Goal: Task Accomplishment & Management: Use online tool/utility

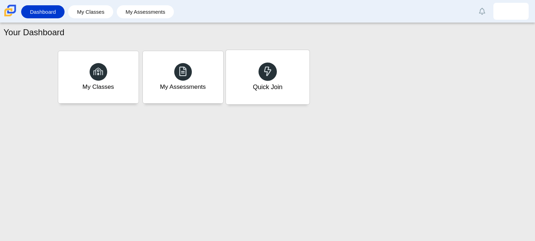
click at [282, 89] on div "Quick Join" at bounding box center [268, 77] width 84 height 54
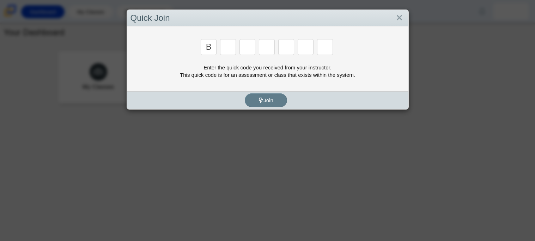
type input "b"
type input "w"
type input "8"
type input "w"
type input "z"
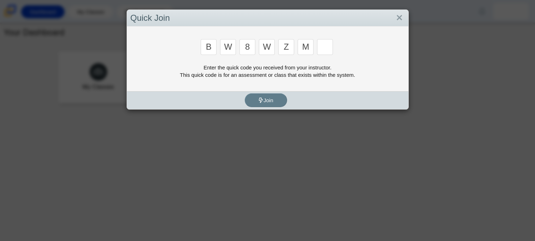
type input "m"
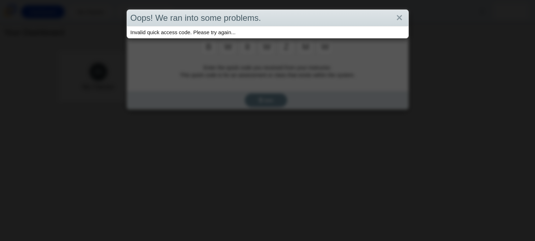
type input "w"
click at [398, 16] on link "Close" at bounding box center [399, 18] width 11 height 12
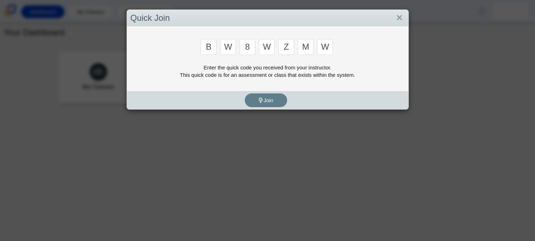
click at [330, 48] on input "w" at bounding box center [325, 47] width 16 height 16
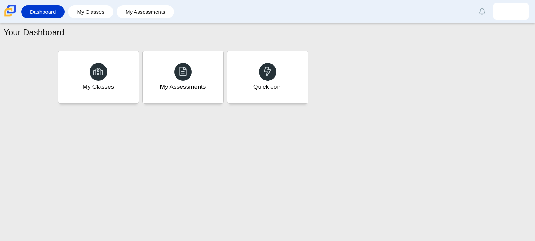
type input "v"
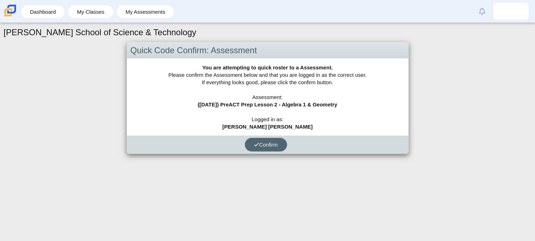
click at [260, 149] on button "Confirm" at bounding box center [266, 145] width 42 height 14
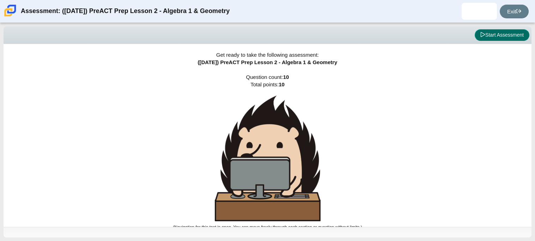
click at [498, 40] on button "Start Assessment" at bounding box center [502, 35] width 55 height 12
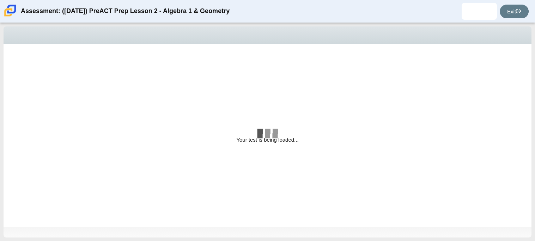
select select "bbf5d072-3e0b-44c4-9a12-6e7c9033f65b"
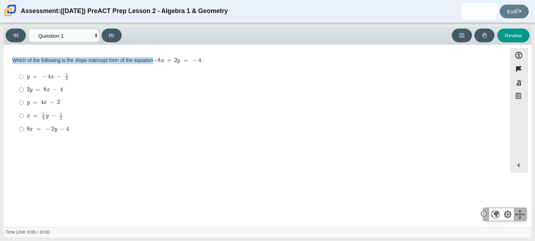
drag, startPoint x: 12, startPoint y: 61, endPoint x: 183, endPoint y: 86, distance: 172.5
click at [183, 86] on div "Which of the following is the slope-intercept form of the equation − 8 x + 2 y …" at bounding box center [255, 96] width 486 height 79
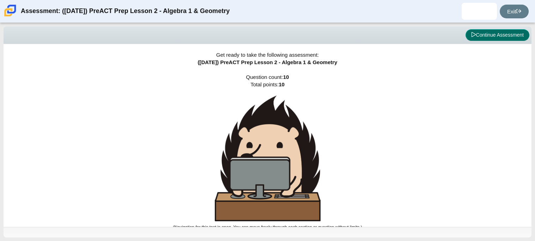
click at [476, 38] on button "Continue Assessment" at bounding box center [498, 35] width 64 height 12
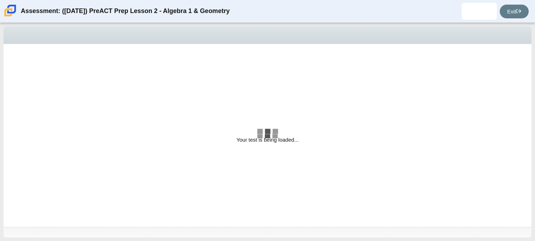
select select "bbf5d072-3e0b-44c4-9a12-6e7c9033f65b"
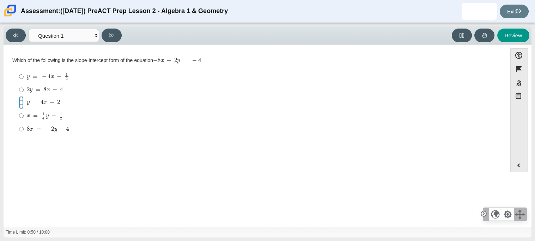
click at [22, 104] on input "y = 4 x − 2 y = 4 x − 2" at bounding box center [21, 102] width 5 height 13
radio input "true"
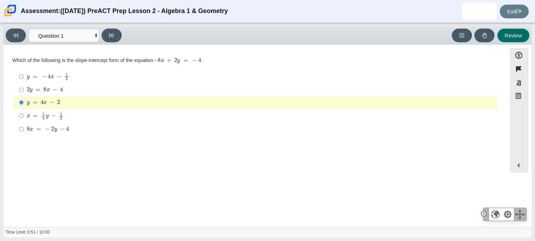
click at [519, 35] on button "Review" at bounding box center [513, 36] width 32 height 14
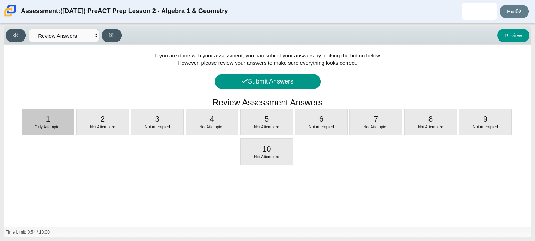
click at [52, 128] on span "Fully Attempted" at bounding box center [48, 127] width 28 height 4
select select "bbf5d072-3e0b-44c4-9a12-6e7c9033f65b"
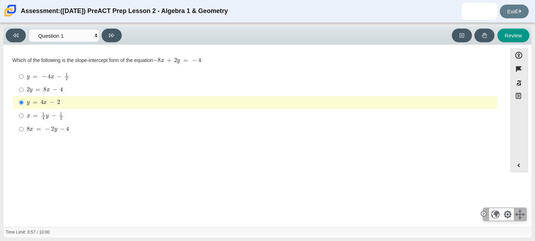
click at [60, 83] on mjx-container "2 y = 8 x − 4" at bounding box center [45, 89] width 36 height 13
click at [24, 84] on input "2 y = 8 x − 4 2 y = 8 x − 4" at bounding box center [21, 90] width 5 height 13
radio input "true"
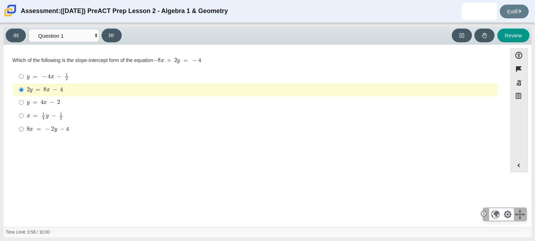
click at [60, 79] on mjx-math "Assessment items" at bounding box center [48, 77] width 42 height 8
click at [24, 79] on input "y = − 4 x − 1 2 y = − 4 x − 1 2" at bounding box center [21, 77] width 5 height 14
radio input "true"
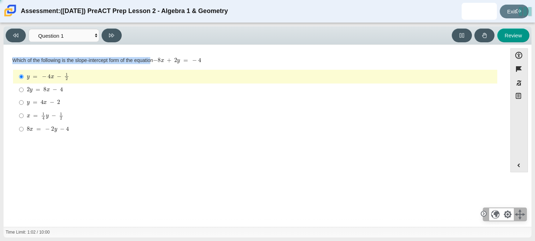
drag, startPoint x: 13, startPoint y: 61, endPoint x: 150, endPoint y: 63, distance: 137.2
click at [150, 63] on thspan "Which of the following is the slope-intercept form of the equation" at bounding box center [82, 60] width 141 height 6
click at [0, 73] on div "Viewing Question 1 of 10 in Pacing Mode Questions Question 1 Question 2 Questio…" at bounding box center [267, 132] width 535 height 218
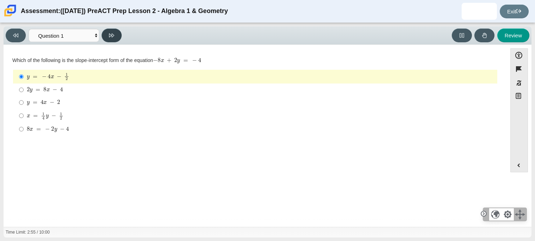
click at [110, 37] on icon at bounding box center [111, 35] width 5 height 5
select select "ed62e223-81bd-4cbf-ab48-ab975844bd1f"
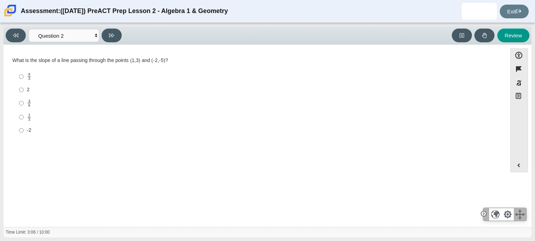
click at [17, 75] on label "8 3 8 thirds" at bounding box center [255, 77] width 483 height 14
click at [19, 75] on input "8 3 8 thirds" at bounding box center [21, 77] width 5 height 14
radio input "true"
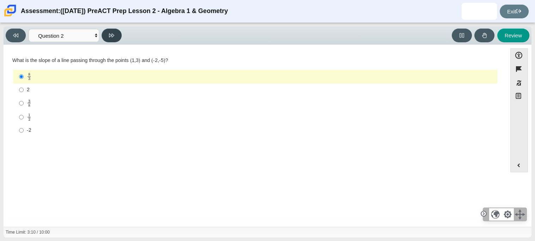
click at [112, 39] on button at bounding box center [112, 36] width 20 height 14
select select "97f4f5fa-a52e-4fed-af51-565bfcdf47cb"
